Goal: Information Seeking & Learning: Check status

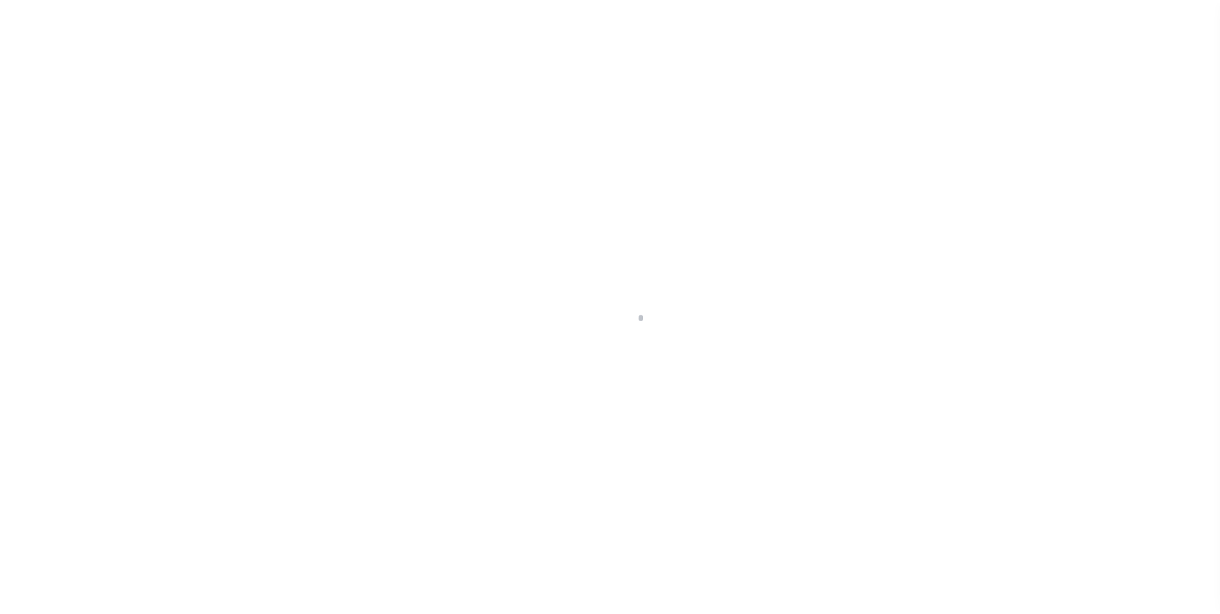
scroll to position [13, 0]
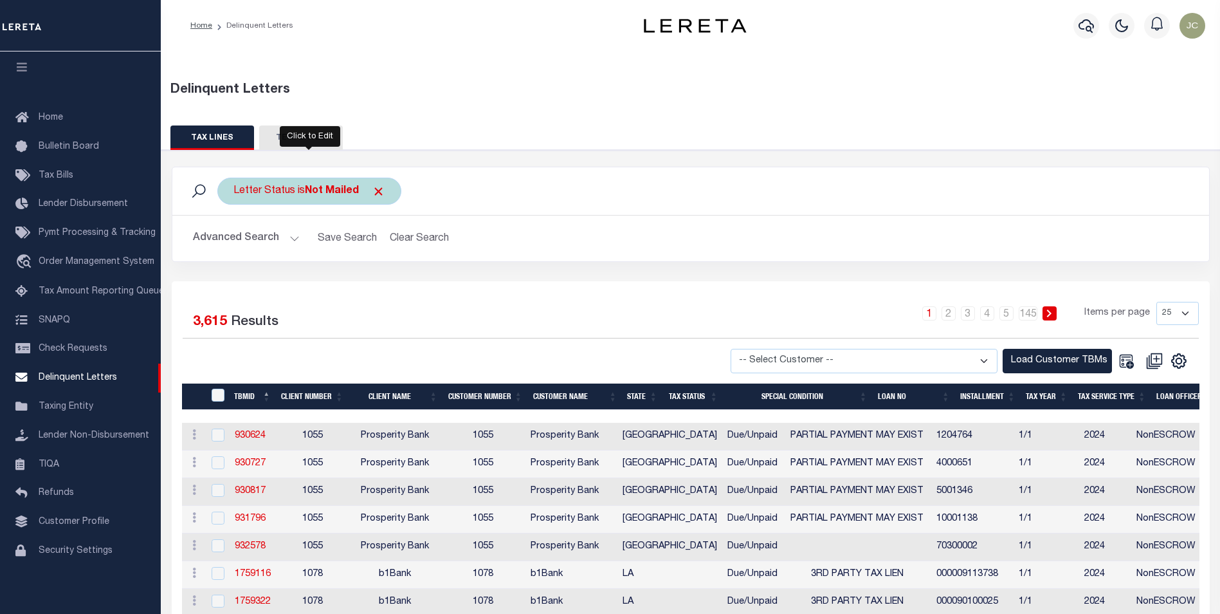
click at [304, 199] on div "Letter Status is Not Mailed" at bounding box center [309, 191] width 184 height 27
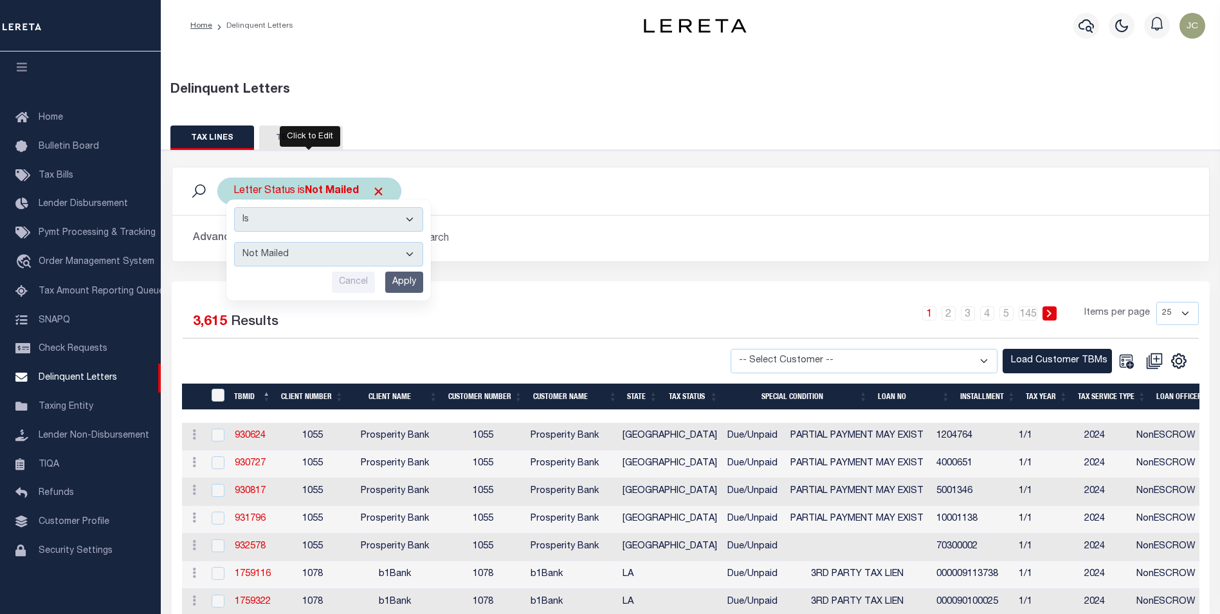
click at [289, 260] on select "--ALL-- Mailed Not Mailed" at bounding box center [328, 254] width 189 height 24
select select "All"
click at [234, 242] on select "--ALL-- Mailed Not Mailed" at bounding box center [328, 254] width 189 height 24
click at [412, 277] on input "Apply" at bounding box center [404, 281] width 38 height 21
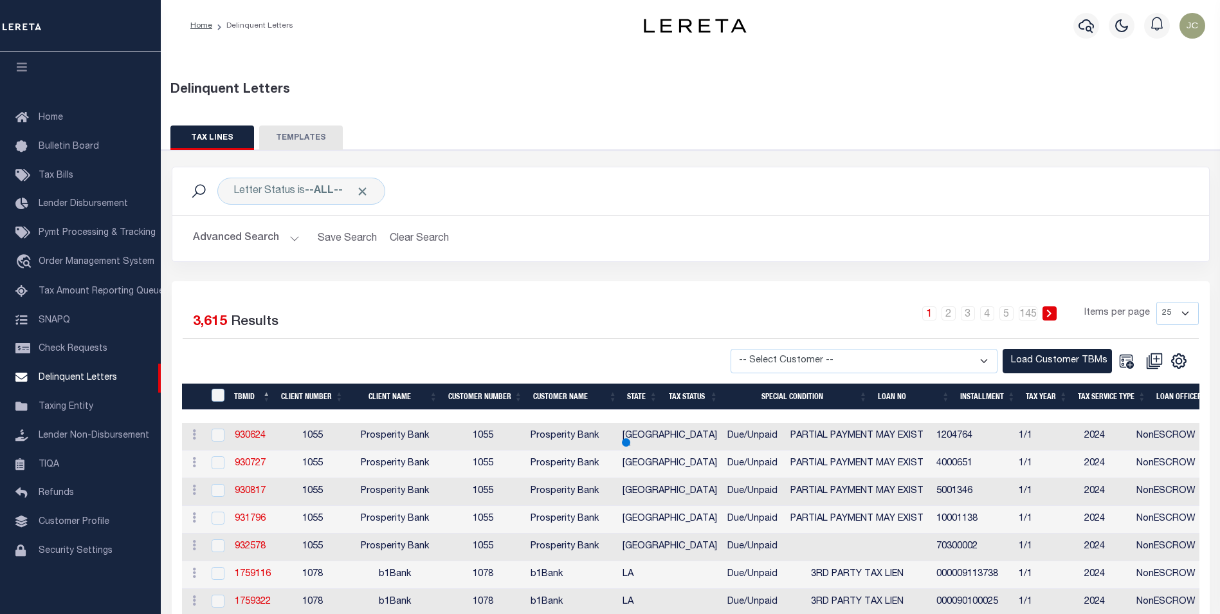
click at [286, 235] on button "Advanced Search" at bounding box center [246, 238] width 107 height 25
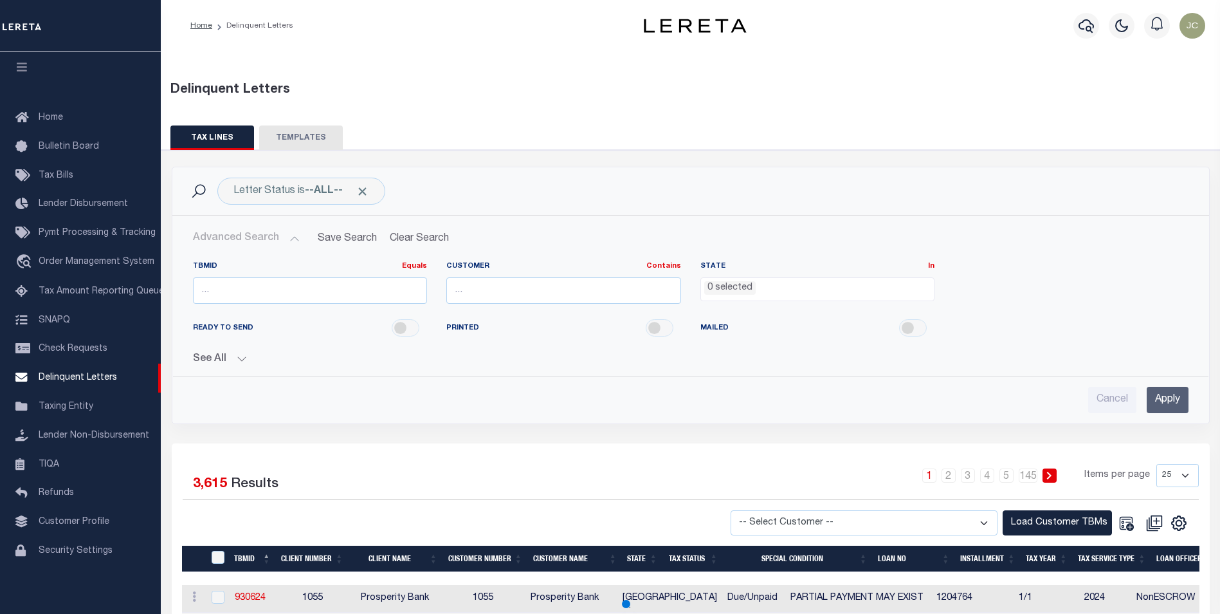
click at [742, 286] on li "0 selected" at bounding box center [729, 288] width 51 height 14
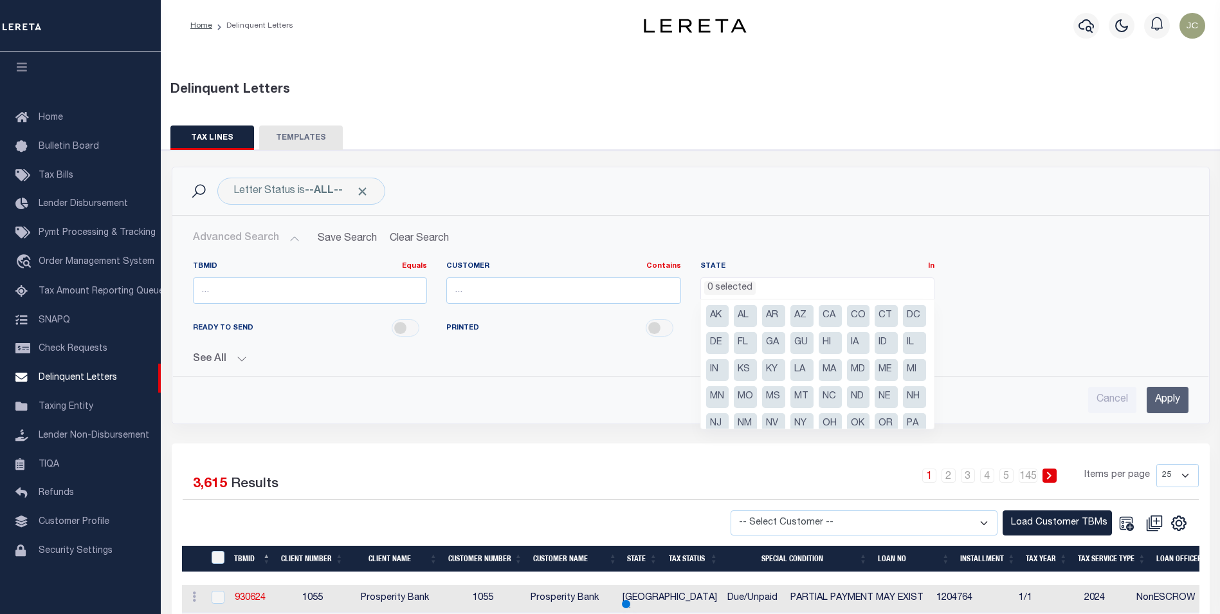
click at [722, 316] on li "AK" at bounding box center [717, 316] width 23 height 22
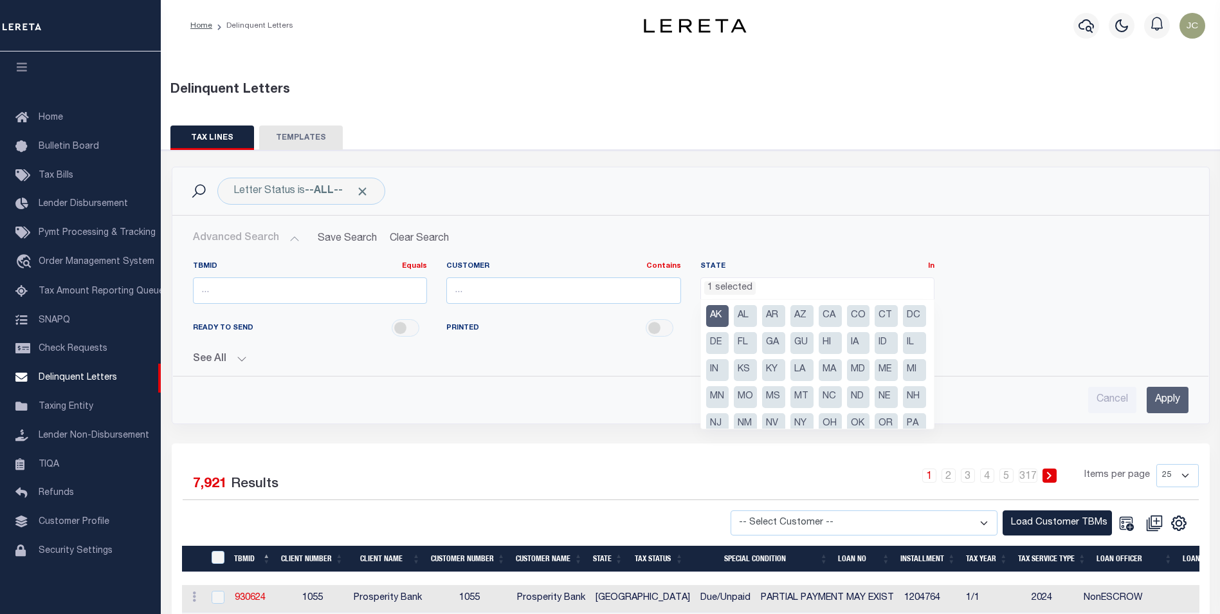
click at [773, 318] on li "AR" at bounding box center [773, 316] width 23 height 22
click at [724, 316] on li "AK" at bounding box center [717, 316] width 23 height 22
select select "AR"
click at [803, 315] on li "AZ" at bounding box center [802, 316] width 23 height 22
click at [830, 311] on li "CA" at bounding box center [830, 316] width 23 height 22
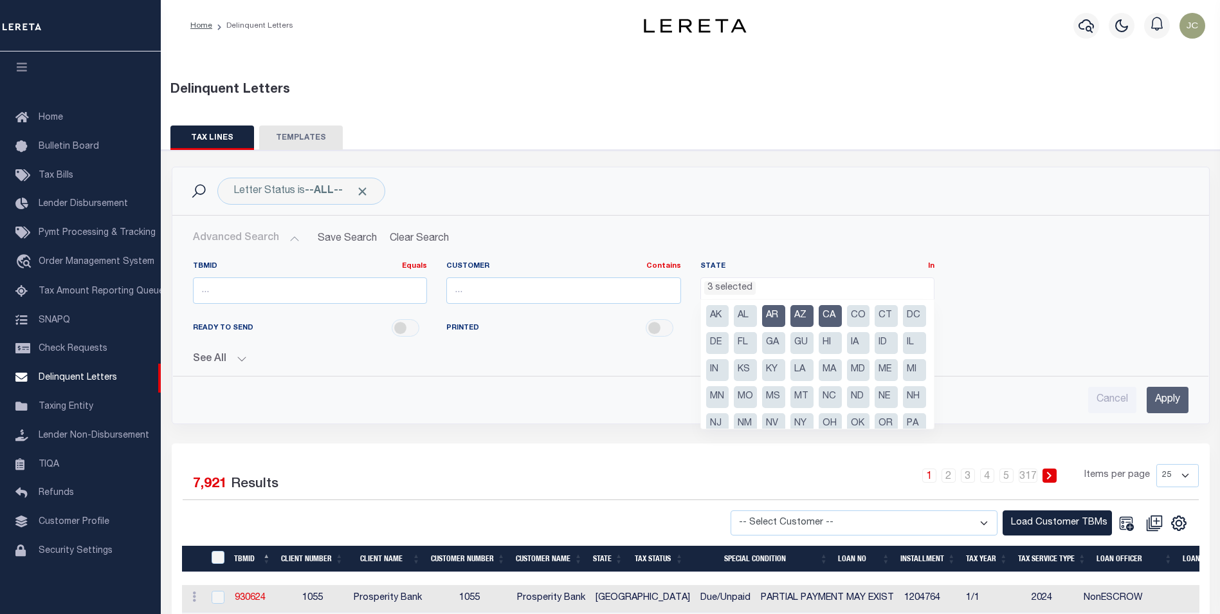
click at [847, 313] on li "CO" at bounding box center [858, 316] width 23 height 22
click at [881, 313] on li "CT" at bounding box center [886, 316] width 23 height 22
click at [903, 327] on li "DC" at bounding box center [914, 316] width 23 height 22
click at [729, 343] on li "DE" at bounding box center [717, 343] width 23 height 22
click at [757, 342] on li "FL" at bounding box center [745, 343] width 23 height 22
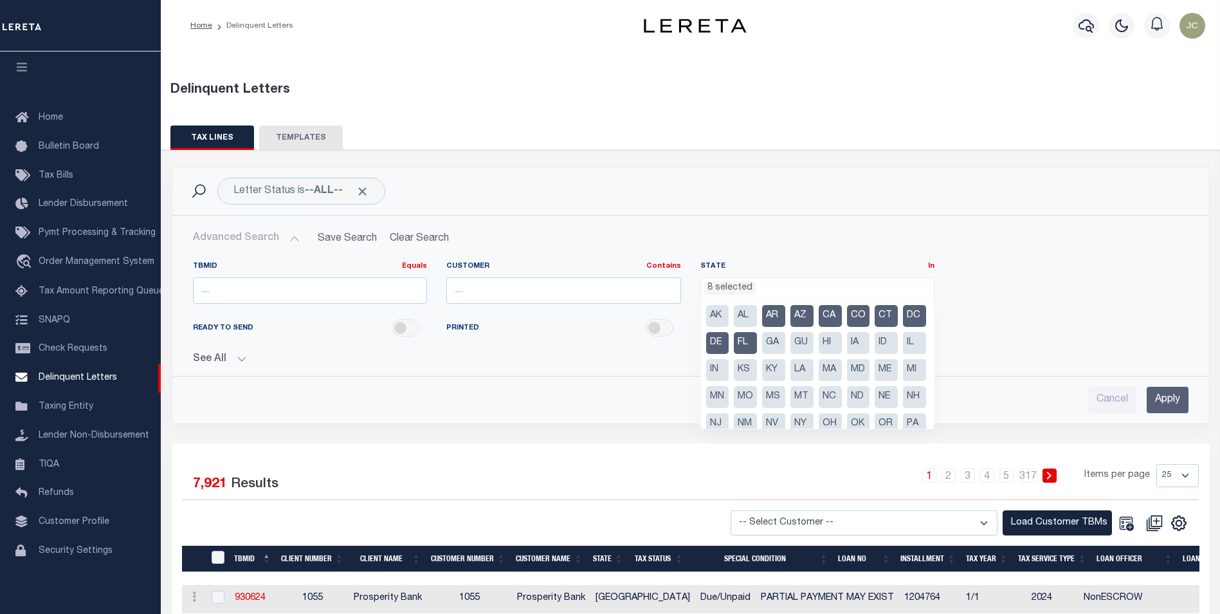
click at [785, 346] on li "GA" at bounding box center [773, 343] width 23 height 22
click at [903, 354] on li "IL" at bounding box center [914, 343] width 23 height 22
click at [729, 371] on li "IN" at bounding box center [717, 370] width 23 height 22
click at [842, 369] on li "MA" at bounding box center [830, 370] width 23 height 22
click at [847, 381] on li "MD" at bounding box center [858, 370] width 23 height 22
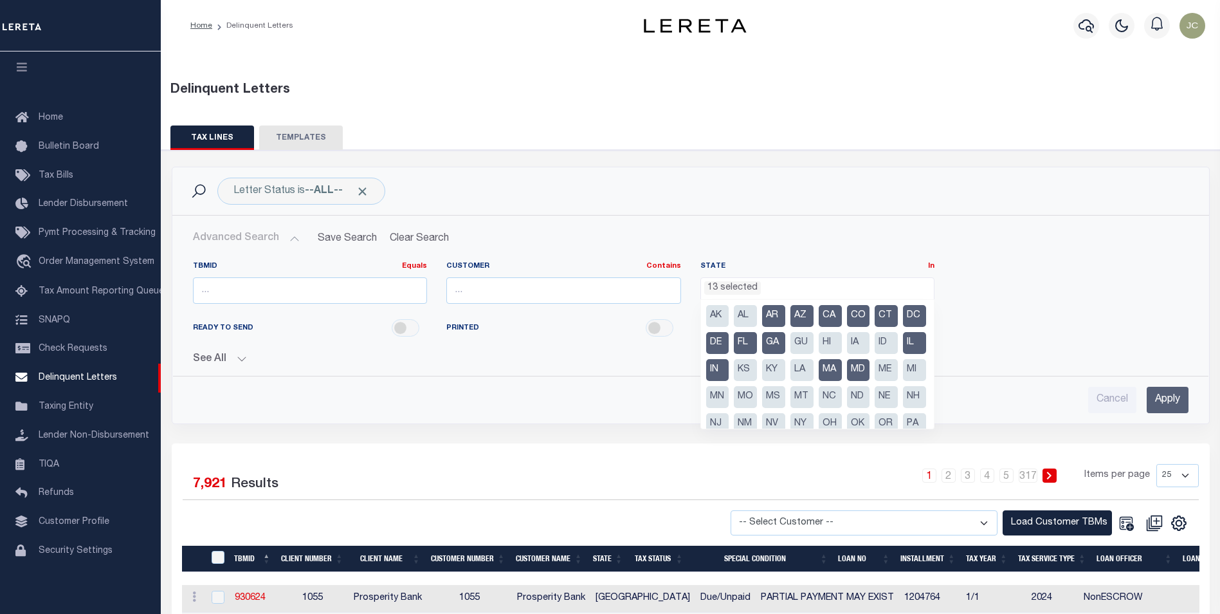
click at [762, 401] on ul "AK AL AR AZ CA CO CT DC DE FL [GEOGRAPHIC_DATA] GU HI IA ID IL IN KS [GEOGRAPHI…" at bounding box center [817, 364] width 233 height 129
click at [903, 381] on li "MI" at bounding box center [914, 370] width 23 height 22
click at [757, 403] on li "MO" at bounding box center [745, 397] width 23 height 22
click at [785, 401] on li "MS" at bounding box center [773, 397] width 23 height 22
click at [819, 408] on li "NC" at bounding box center [830, 397] width 23 height 22
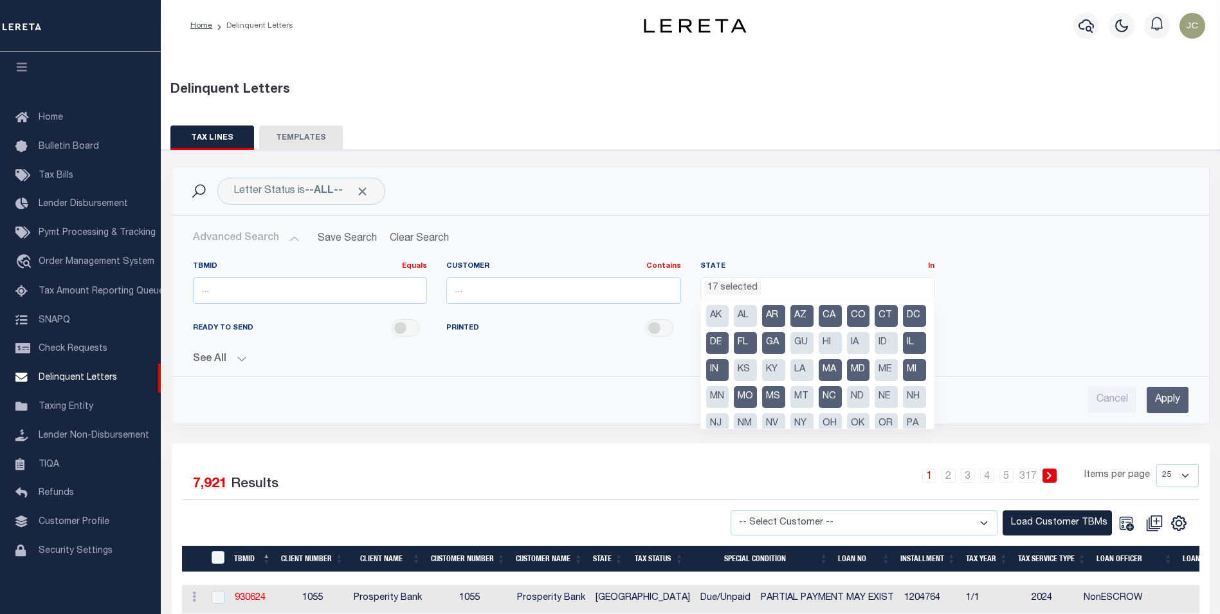
click at [903, 408] on li "NH" at bounding box center [914, 397] width 23 height 22
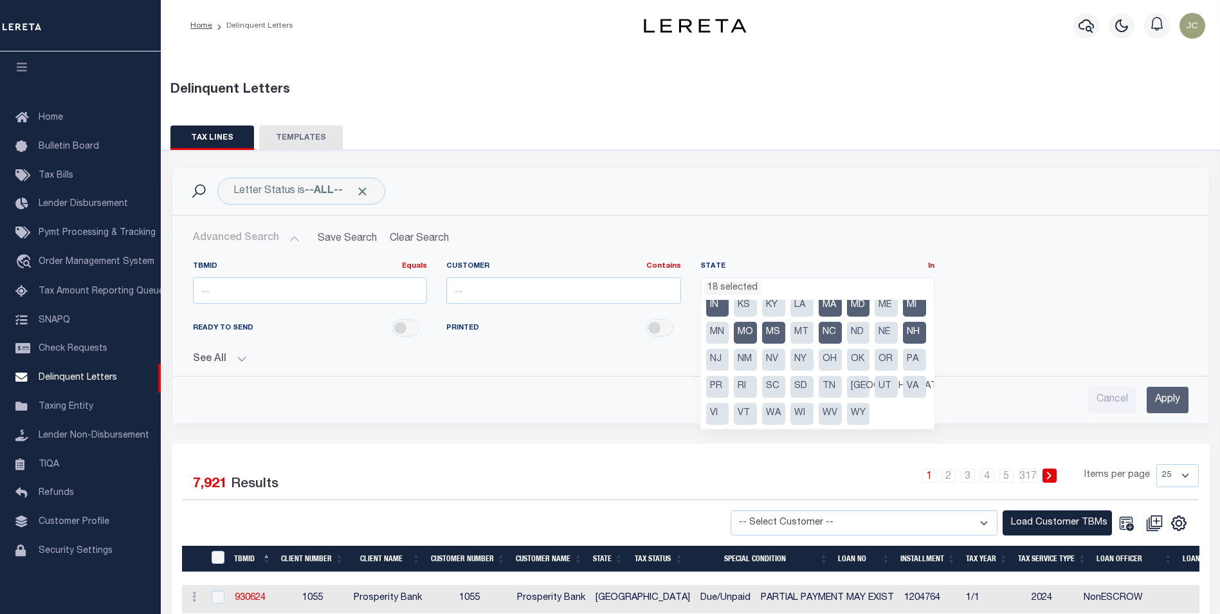
drag, startPoint x: 834, startPoint y: 360, endPoint x: 819, endPoint y: 367, distance: 17.0
click at [729, 360] on li "NJ" at bounding box center [717, 360] width 23 height 22
click at [791, 371] on li "NY" at bounding box center [802, 360] width 23 height 22
click at [819, 371] on li "OH" at bounding box center [830, 360] width 23 height 22
click at [847, 371] on li "OK" at bounding box center [858, 360] width 23 height 22
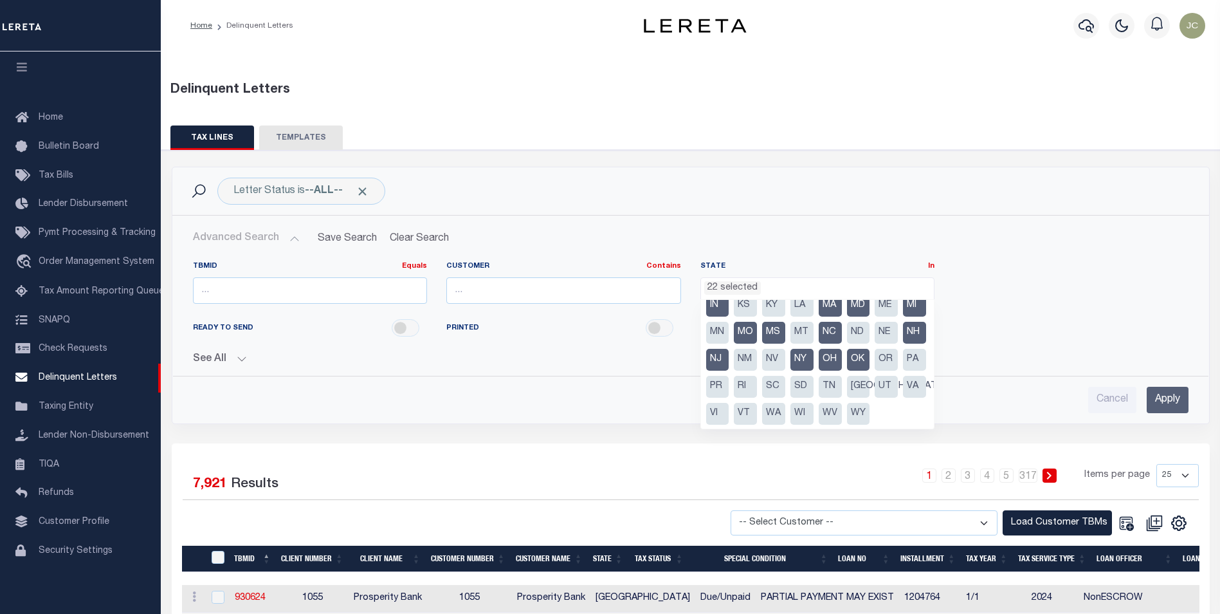
click at [875, 371] on li "OR" at bounding box center [886, 360] width 23 height 22
click at [903, 371] on li "PA" at bounding box center [914, 360] width 23 height 22
drag, startPoint x: 887, startPoint y: 388, endPoint x: 860, endPoint y: 389, distance: 27.0
click at [757, 388] on li "RI" at bounding box center [745, 387] width 23 height 22
click at [762, 398] on li "SC" at bounding box center [773, 387] width 23 height 22
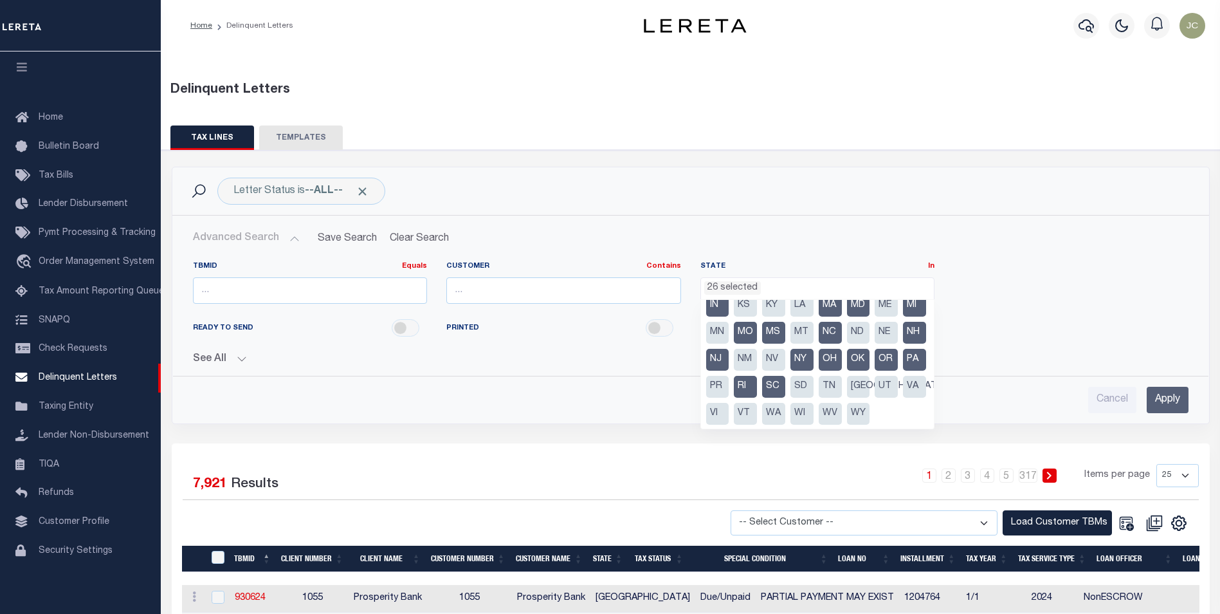
click at [819, 398] on li "TN" at bounding box center [830, 387] width 23 height 22
click at [847, 398] on li "[GEOGRAPHIC_DATA]" at bounding box center [858, 387] width 23 height 22
click at [903, 398] on li "VA" at bounding box center [914, 387] width 23 height 22
click at [729, 402] on li "VI" at bounding box center [717, 413] width 23 height 22
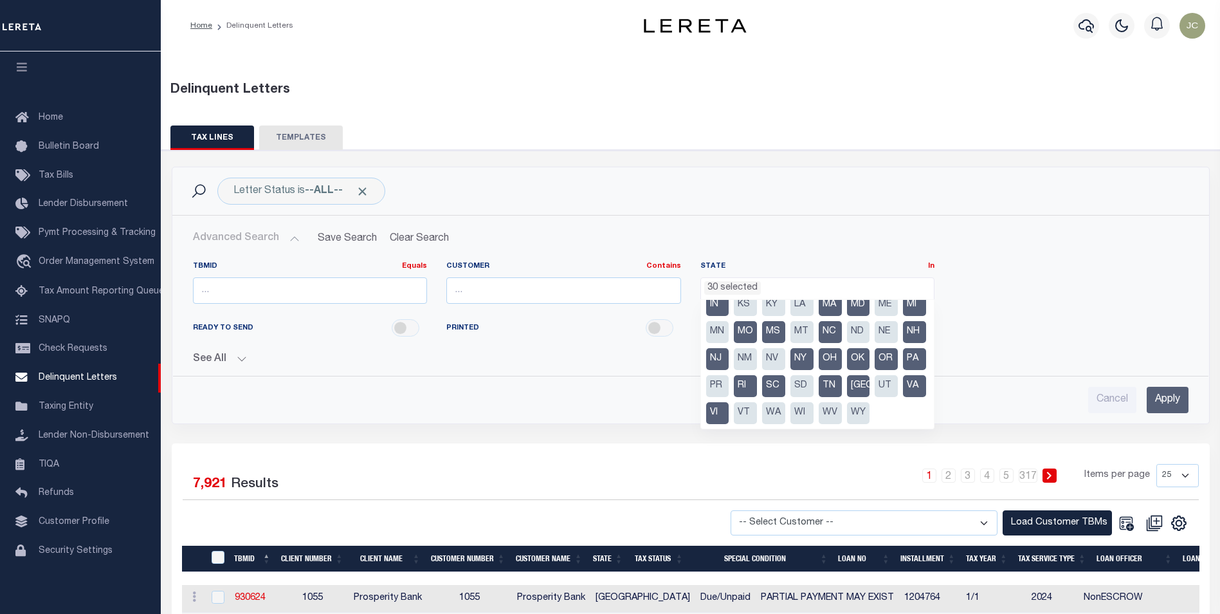
click at [762, 416] on li "WA" at bounding box center [773, 413] width 23 height 22
click at [791, 413] on li "WI" at bounding box center [802, 413] width 23 height 22
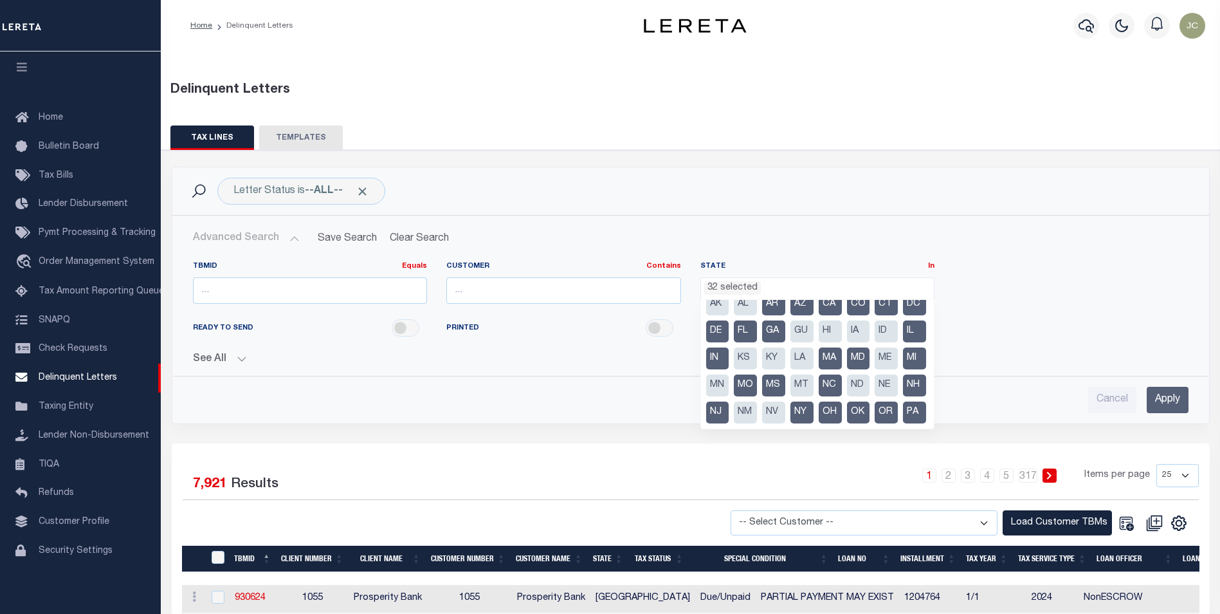
scroll to position [0, 0]
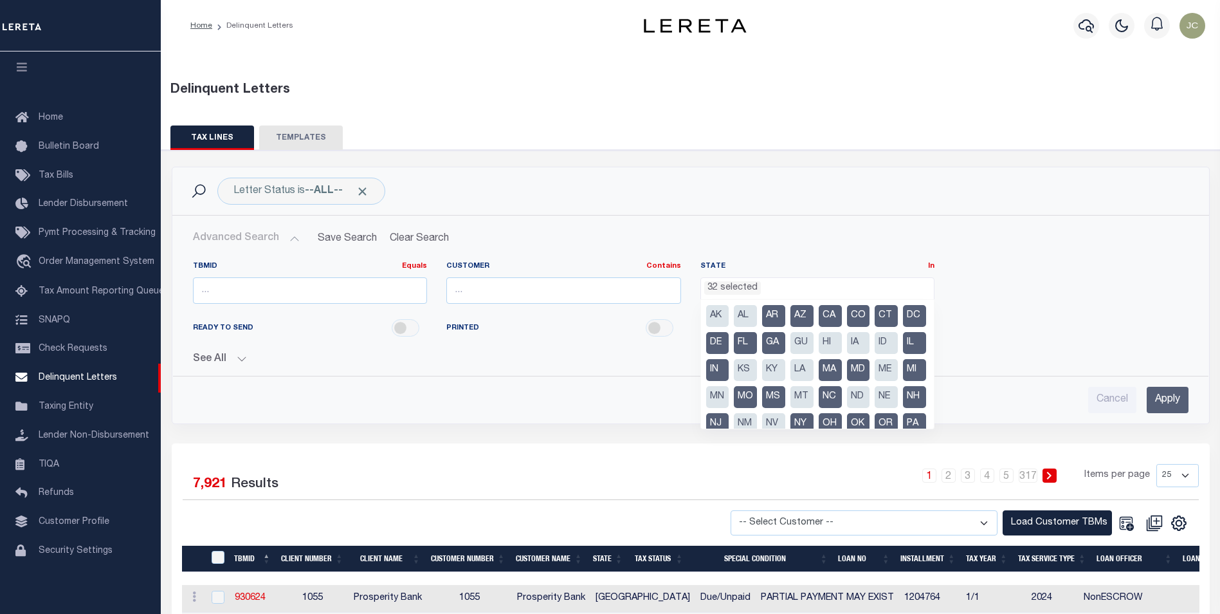
click at [814, 372] on li "LA" at bounding box center [802, 370] width 23 height 22
click at [1004, 271] on div "TBMID Equals Equals Is Not Equal To Is Greater Than Is Less Than Customer Conta…" at bounding box center [690, 287] width 1015 height 53
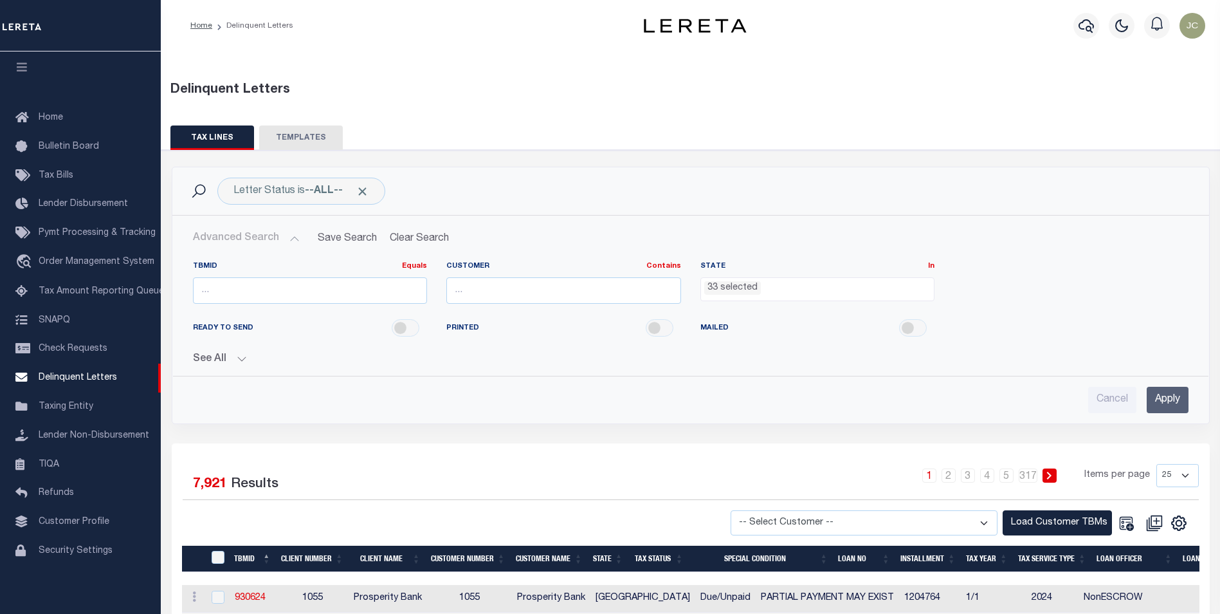
click at [1171, 399] on input "Apply" at bounding box center [1168, 400] width 42 height 26
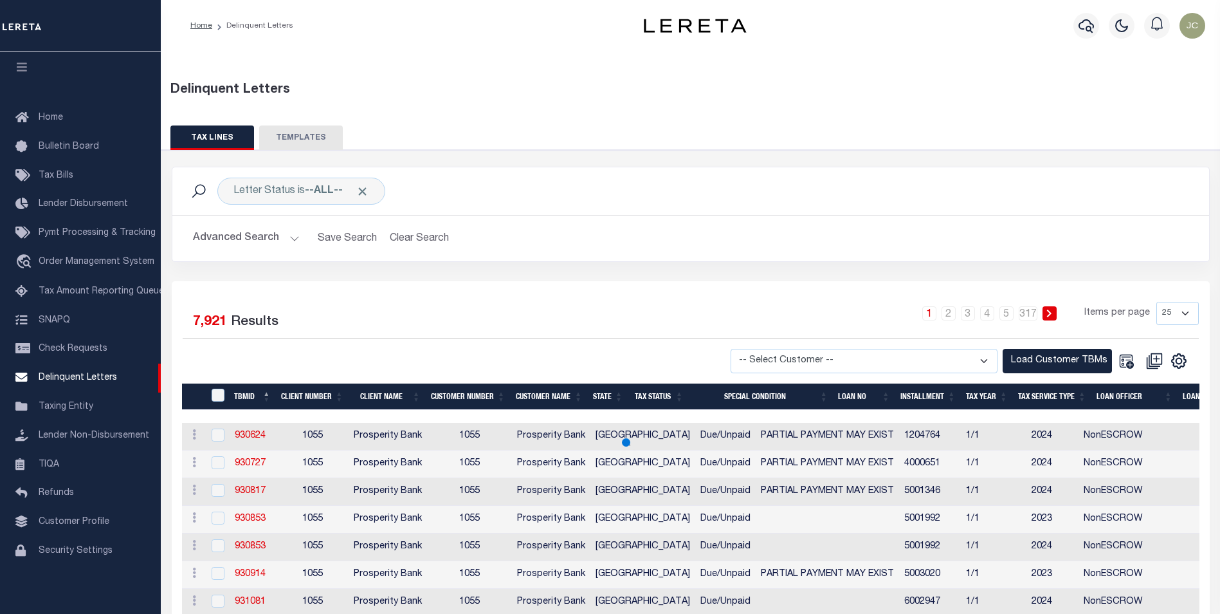
click at [250, 248] on button "Advanced Search" at bounding box center [246, 238] width 107 height 25
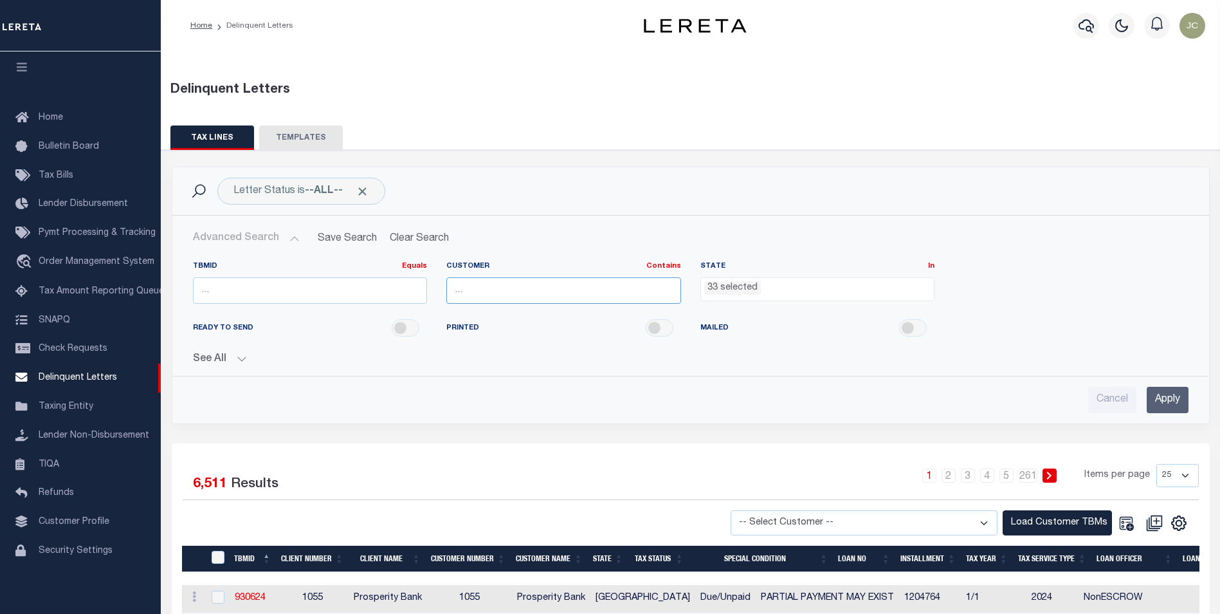
click at [514, 295] on input "text" at bounding box center [563, 290] width 235 height 26
type input "r"
type input "Renovo"
click at [1169, 393] on input "Apply" at bounding box center [1168, 400] width 42 height 26
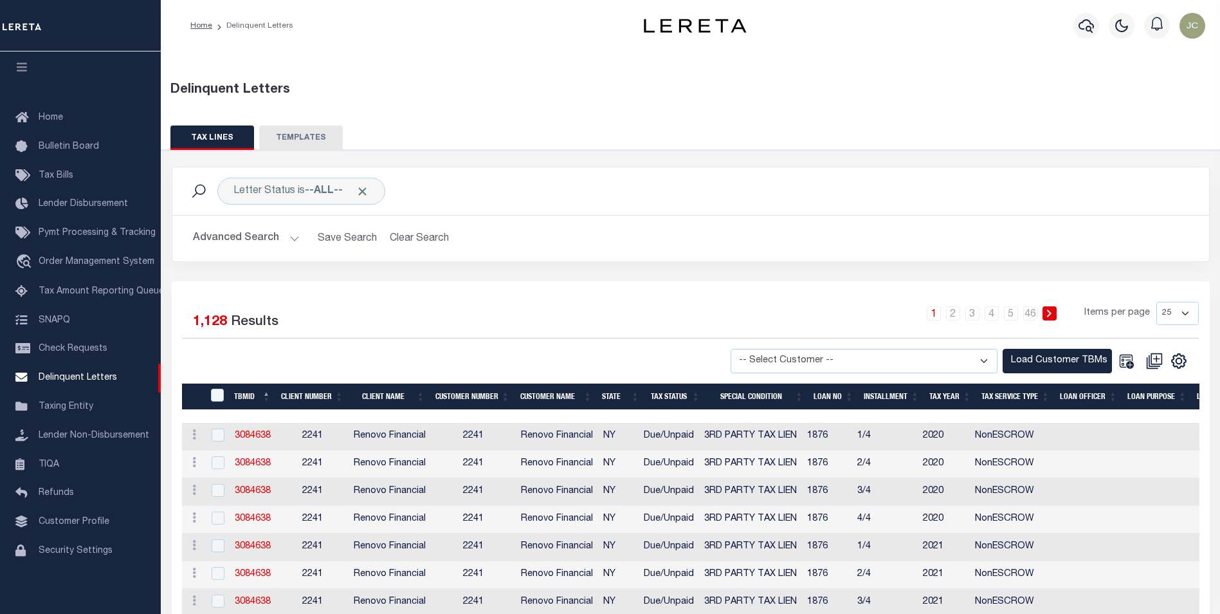
click at [978, 356] on select "-- Select Customer -- Accumatch - Refunds All In Credit Union Amarillo National…" at bounding box center [864, 361] width 267 height 25
select select "2241"
click at [743, 349] on select "-- Select Customer -- Accumatch - Refunds All In Credit Union Amarillo National…" at bounding box center [864, 361] width 267 height 25
drag, startPoint x: 1021, startPoint y: 362, endPoint x: 1137, endPoint y: 277, distance: 143.2
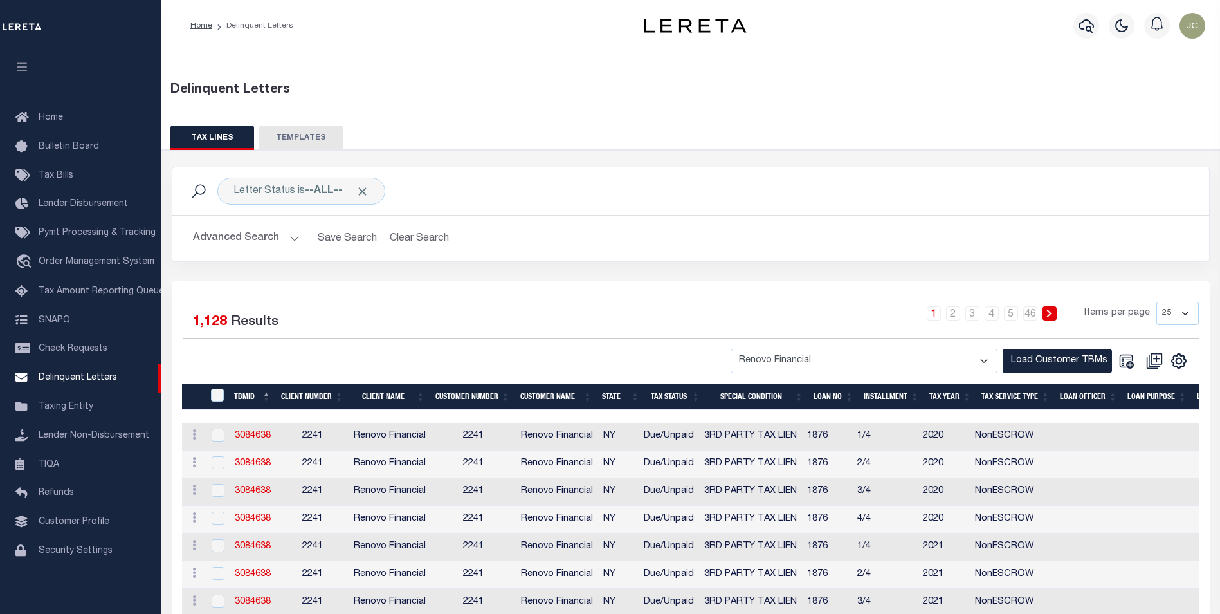
click at [1178, 308] on select "25 50 100 500 1000" at bounding box center [1178, 313] width 42 height 23
select select "1000"
click at [1157, 302] on select "25 50 100 500 1000" at bounding box center [1178, 313] width 42 height 23
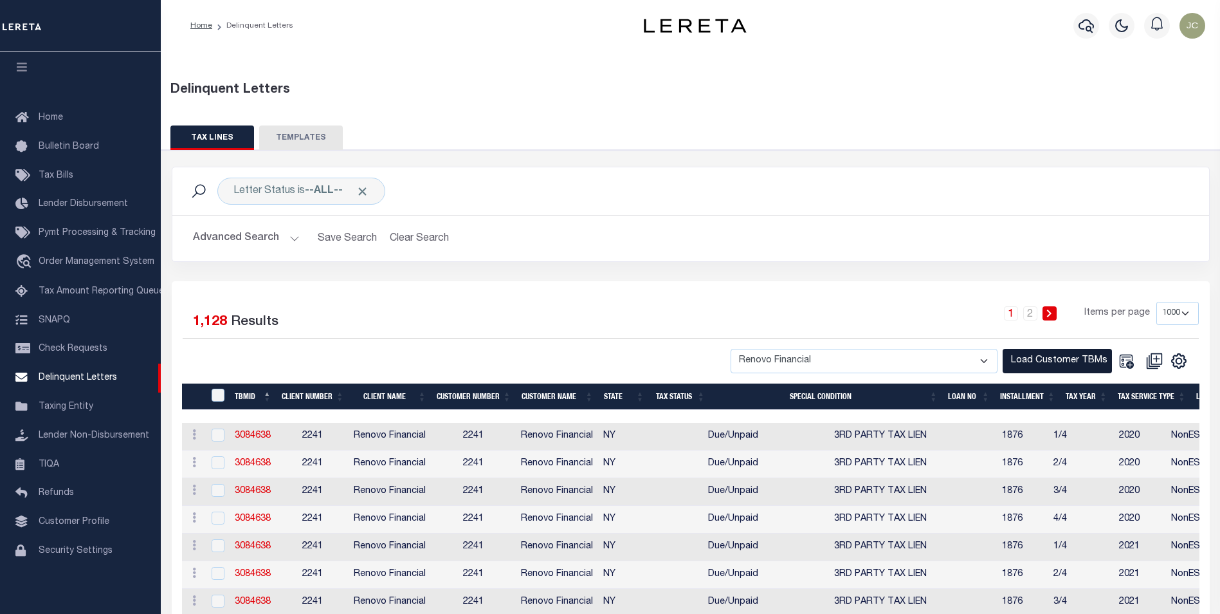
click at [1038, 372] on button "Load Customer TBMs" at bounding box center [1057, 361] width 109 height 25
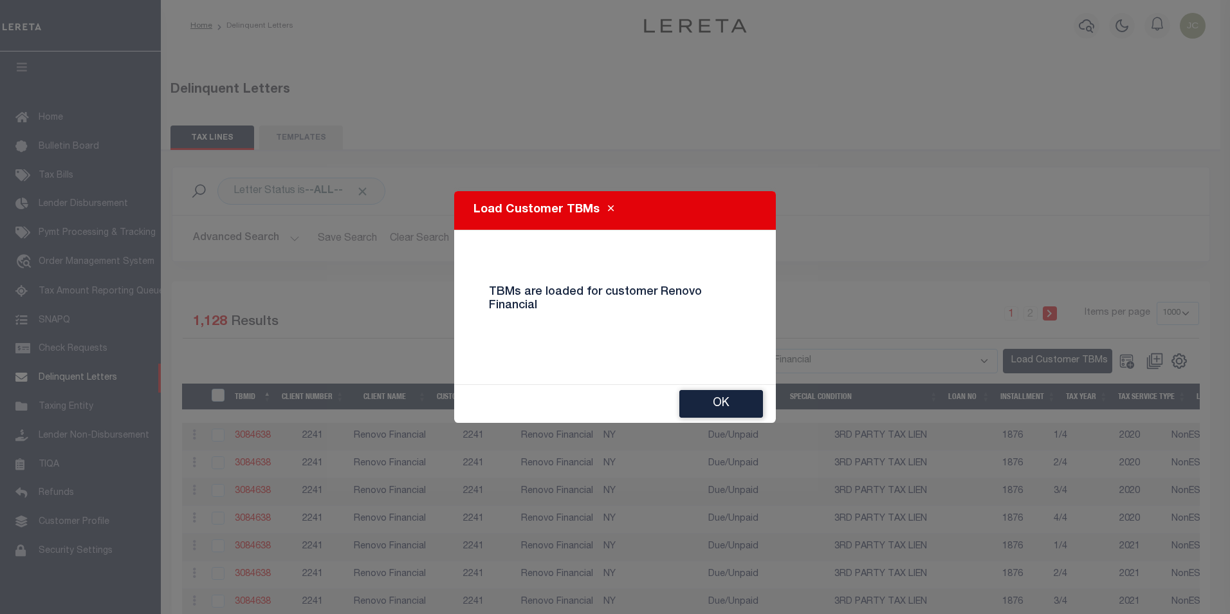
click at [699, 401] on button "Ok" at bounding box center [721, 404] width 84 height 28
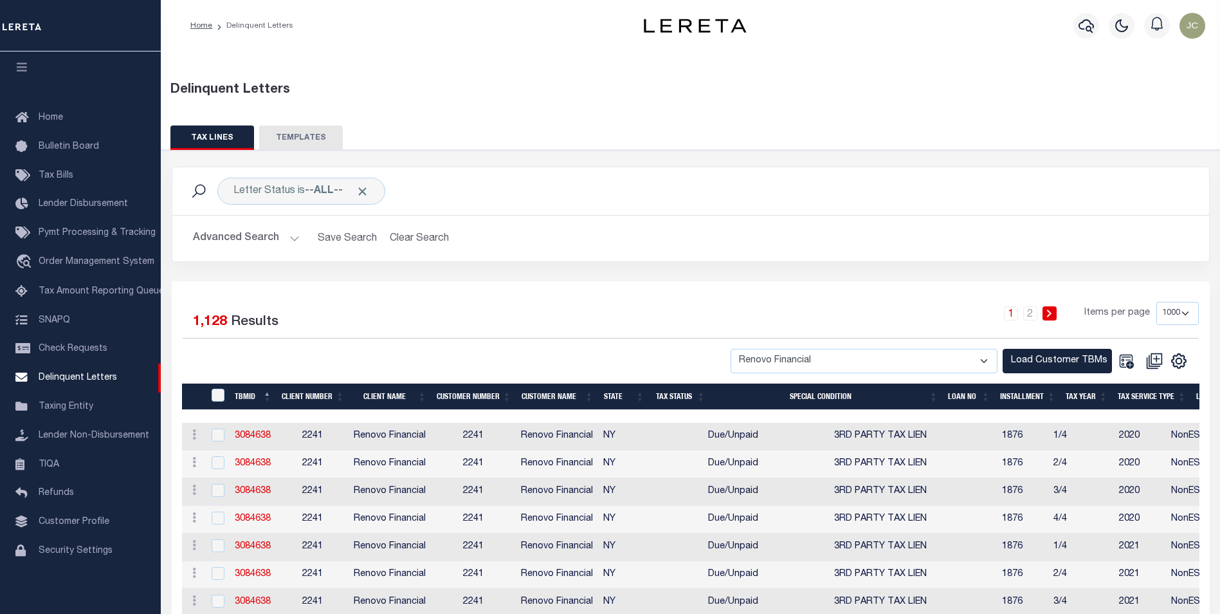
click at [268, 237] on button "Advanced Search" at bounding box center [246, 238] width 107 height 25
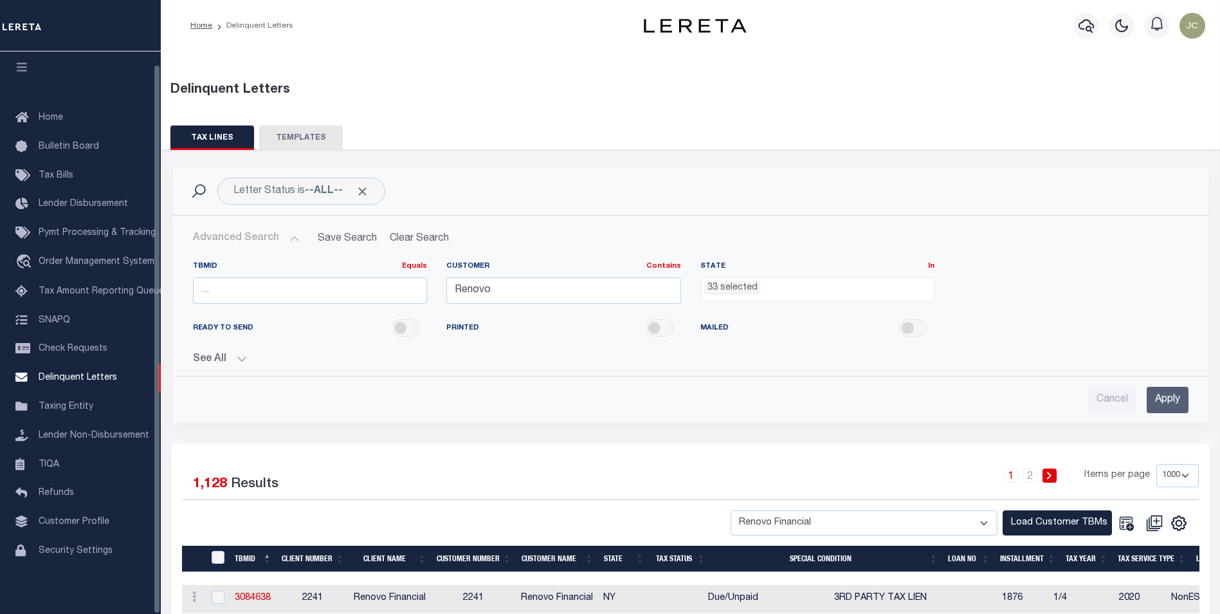
click at [736, 430] on div "Letter Status is --ALL-- Search Advanced Search Save Search Clear Search Delinq…" at bounding box center [690, 305] width 1057 height 277
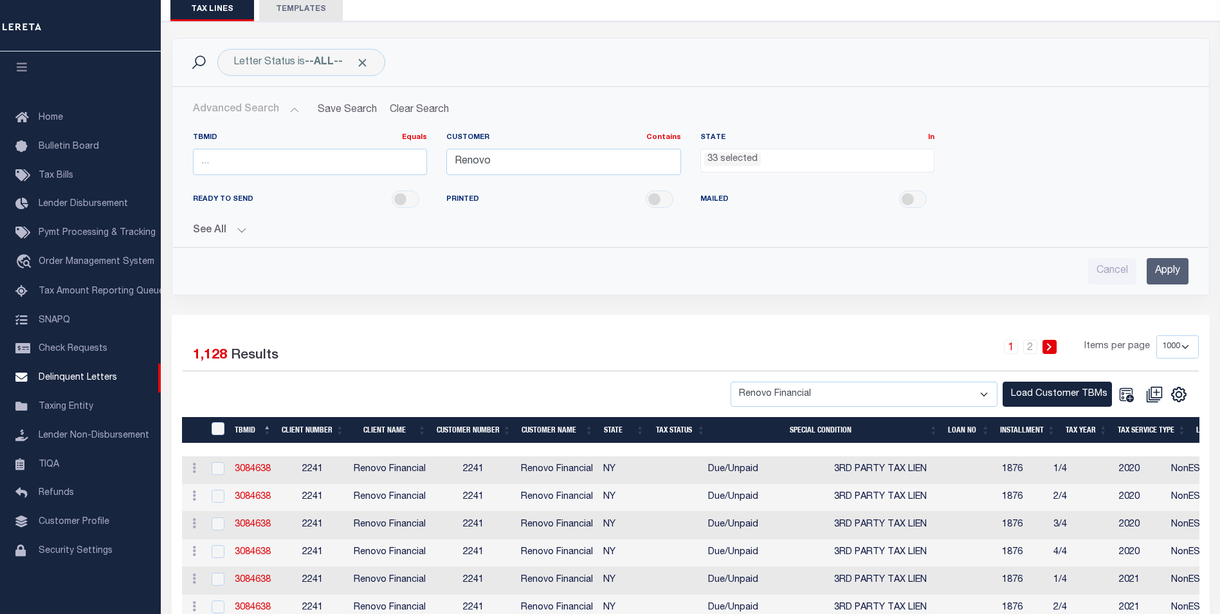
scroll to position [193, 0]
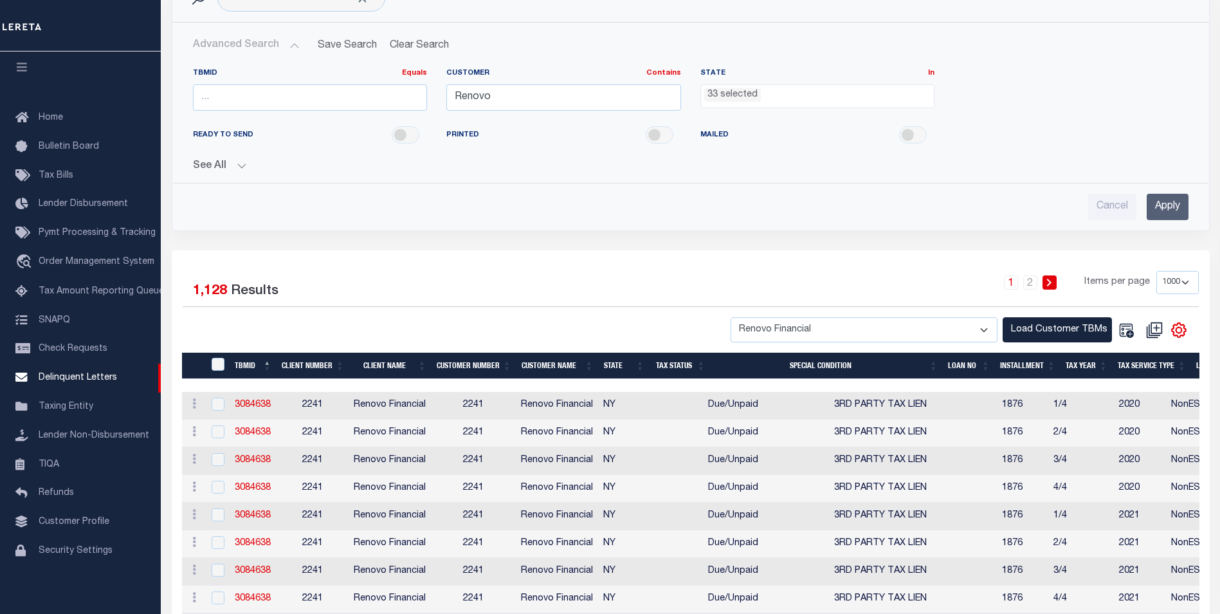
click at [1181, 331] on icon "" at bounding box center [1179, 330] width 6 height 6
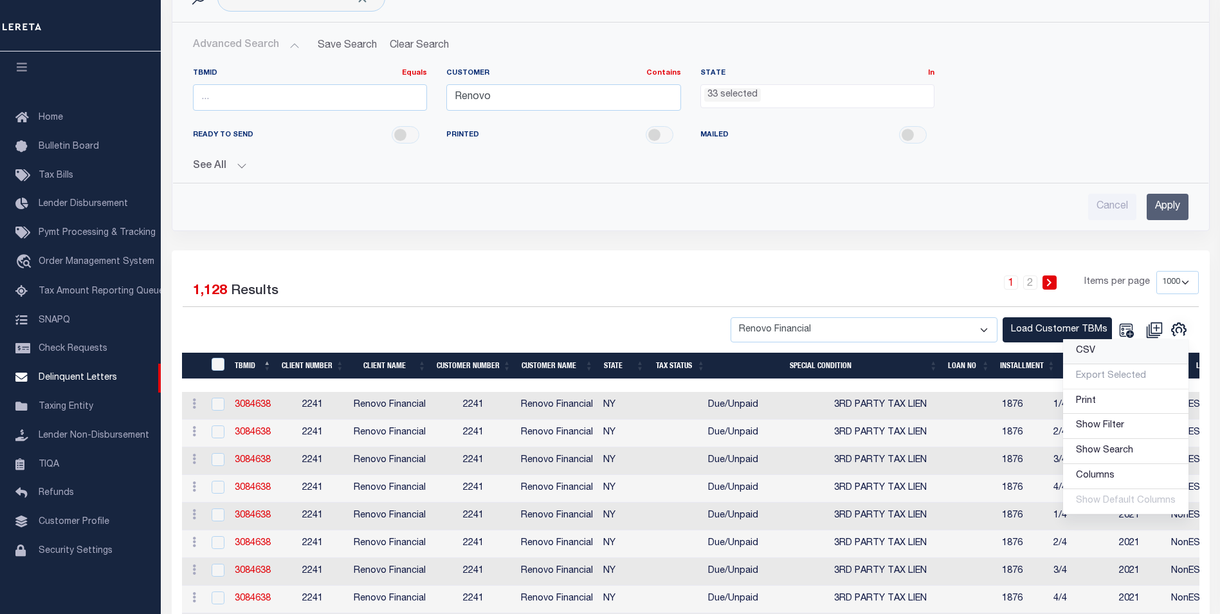
click at [1133, 349] on link "CSV" at bounding box center [1125, 351] width 125 height 25
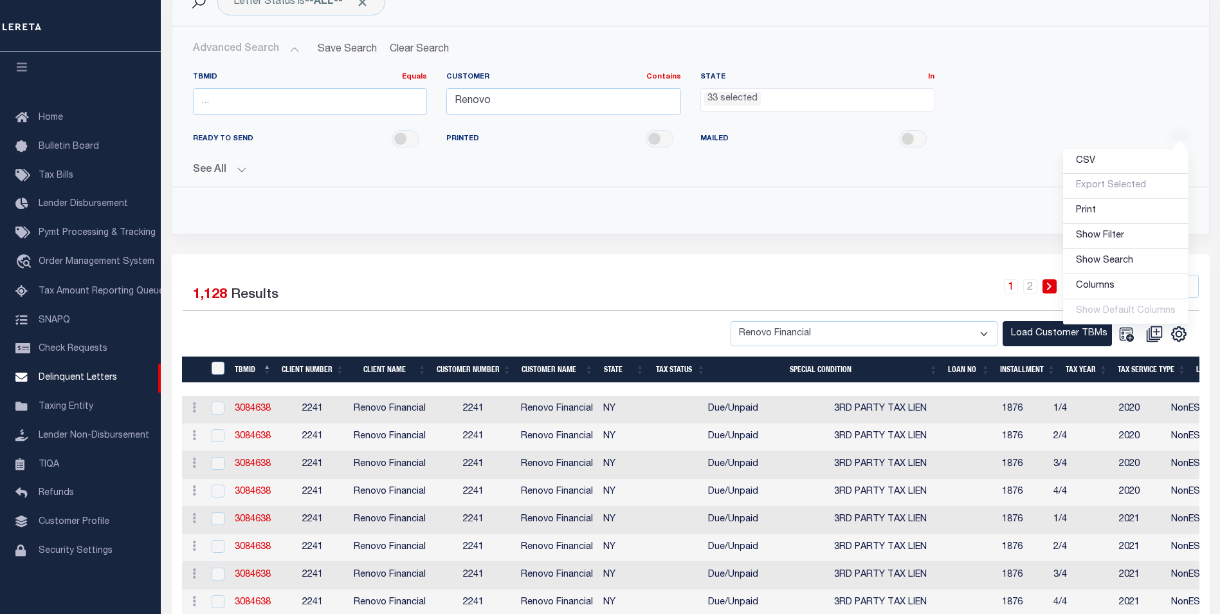
scroll to position [64, 0]
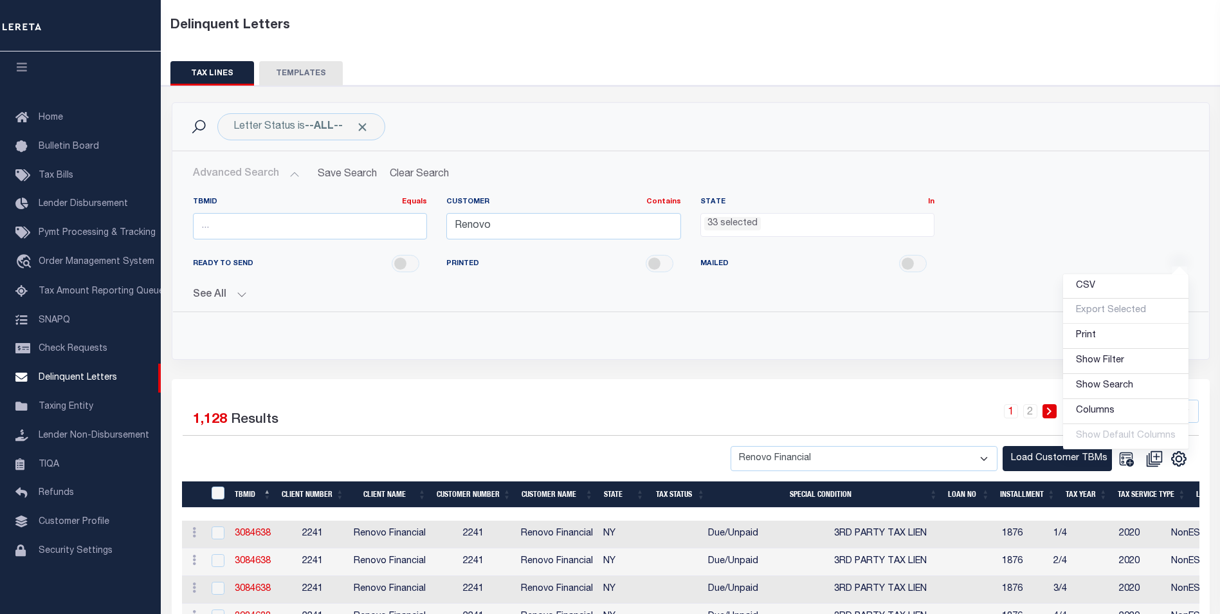
click at [219, 298] on button "See All" at bounding box center [691, 295] width 996 height 12
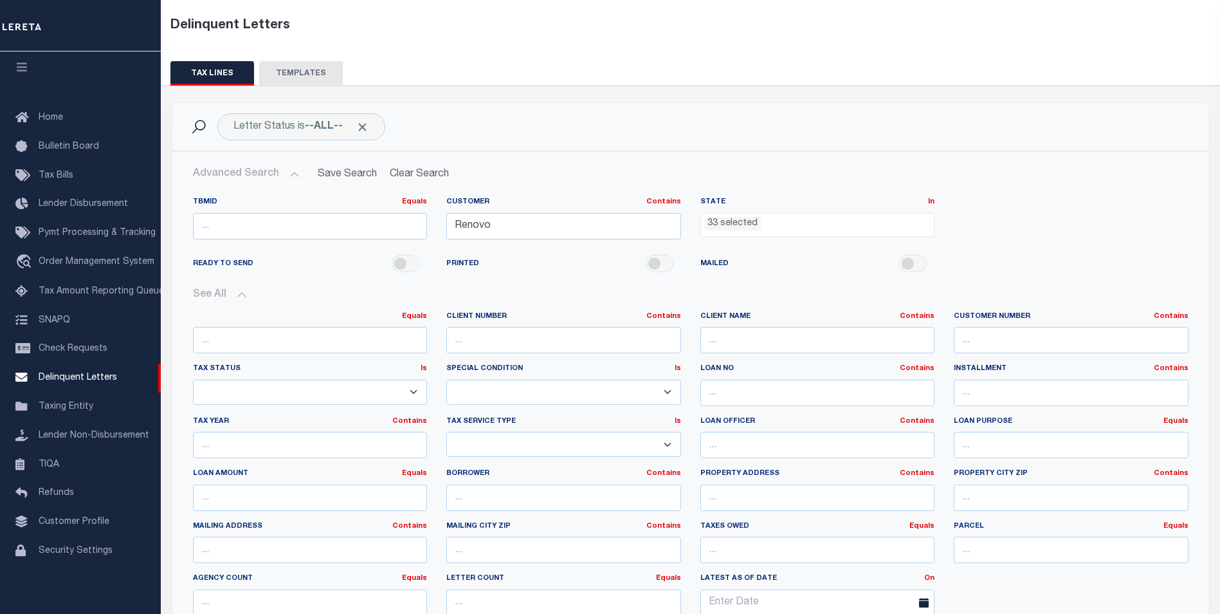
click at [226, 291] on button "See All" at bounding box center [691, 295] width 996 height 12
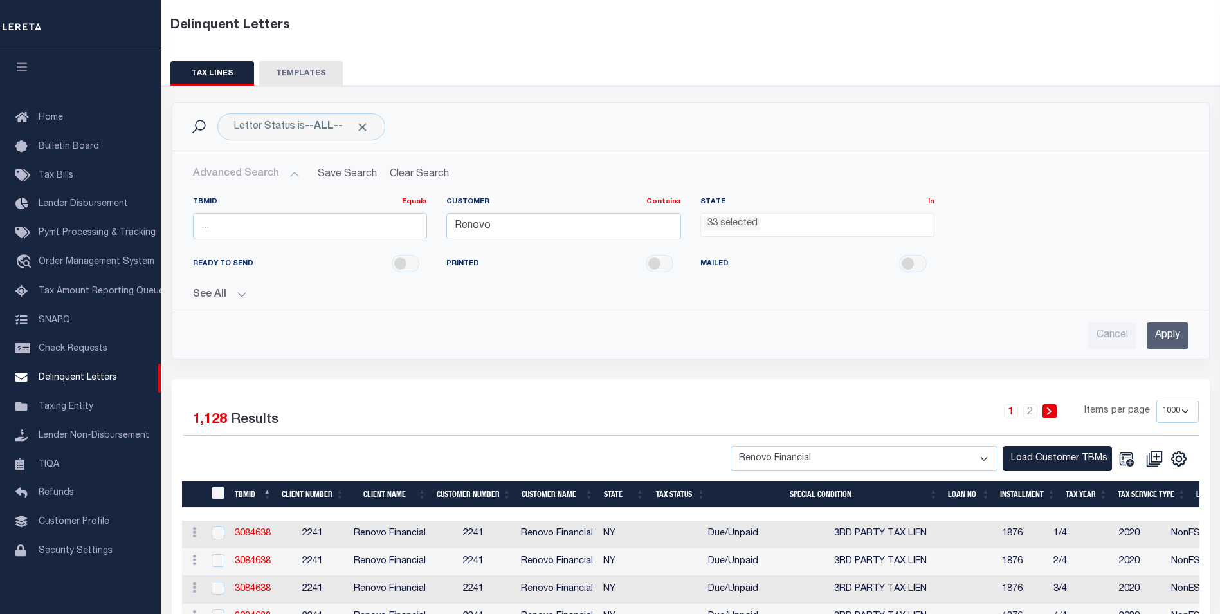
click at [253, 173] on button "Advanced Search" at bounding box center [246, 173] width 107 height 25
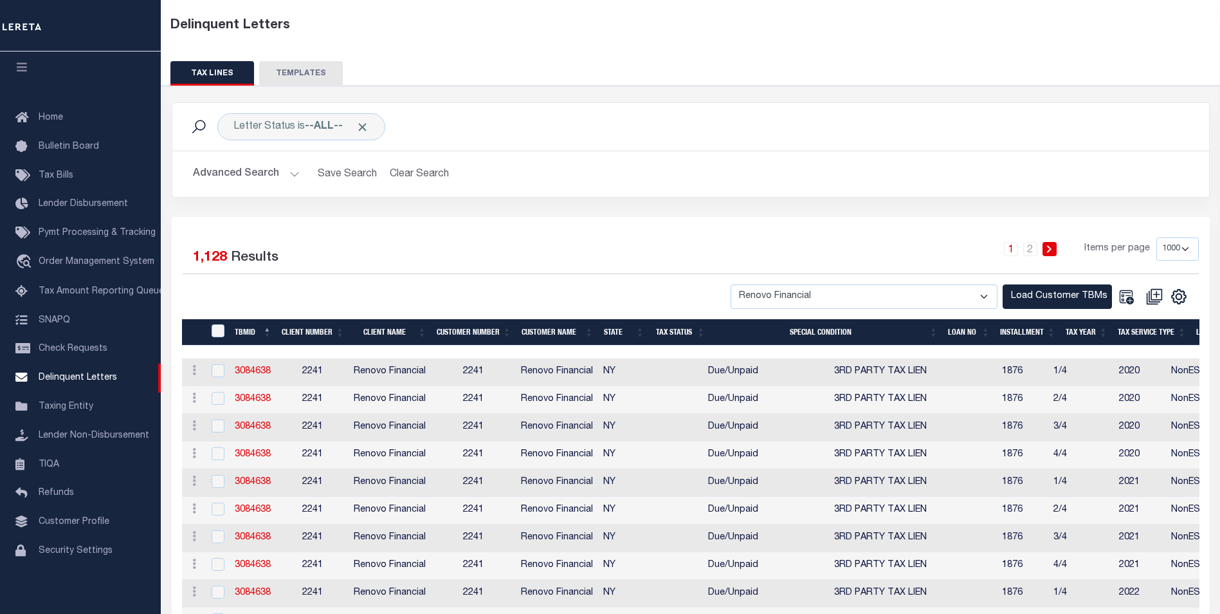
click at [269, 173] on button "Advanced Search" at bounding box center [246, 173] width 107 height 25
